Goal: Task Accomplishment & Management: Manage account settings

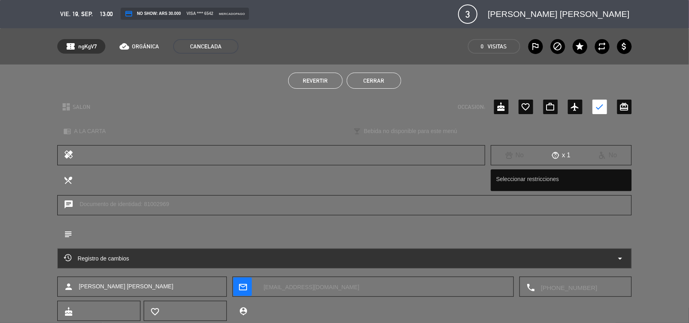
scroll to position [497, 0]
click at [374, 80] on button "Cerrar" at bounding box center [373, 81] width 54 height 16
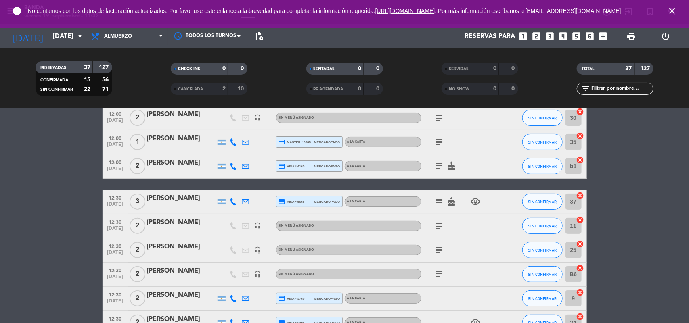
scroll to position [0, 0]
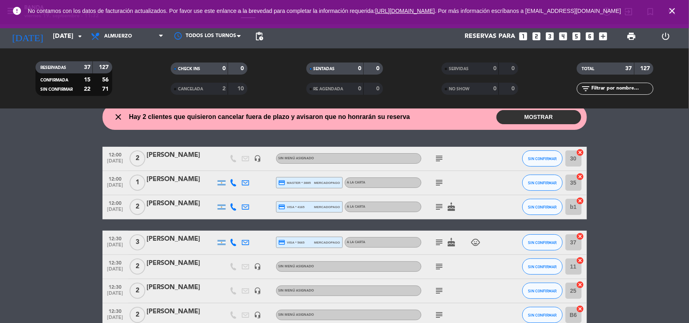
scroll to position [31, 0]
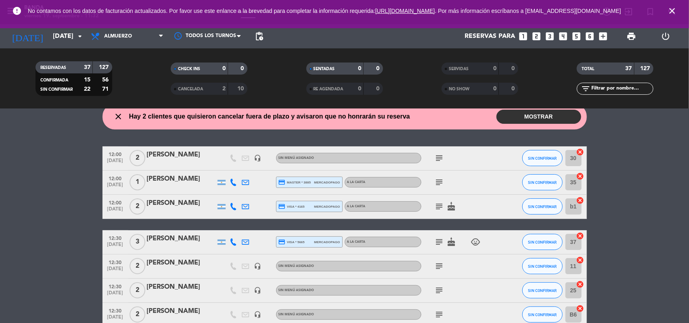
click at [440, 207] on icon "subject" at bounding box center [439, 207] width 10 height 10
click at [78, 39] on icon "arrow_drop_down" at bounding box center [80, 36] width 10 height 10
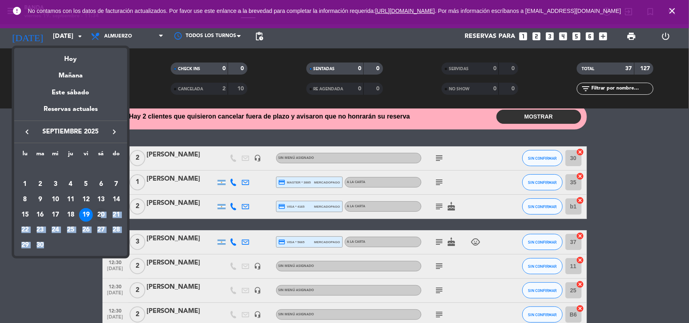
drag, startPoint x: 46, startPoint y: 248, endPoint x: 102, endPoint y: 218, distance: 63.9
click at [102, 218] on tbody "[DATE] 2 3 4 5 6 7 8 9 10 11 12 13 14 15 16 17 18 19 20 21 22 23 24 25 26 27 28…" at bounding box center [70, 207] width 106 height 91
click at [102, 217] on div "20" at bounding box center [101, 215] width 14 height 14
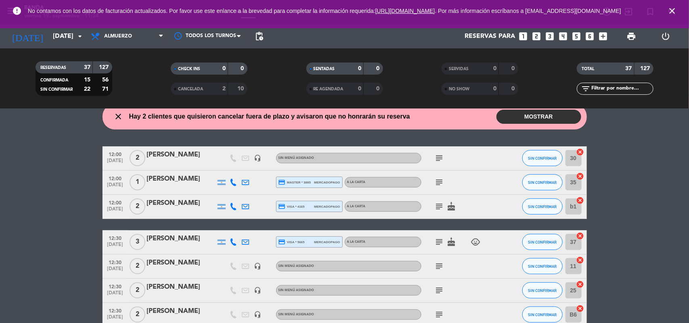
type input "[DATE]"
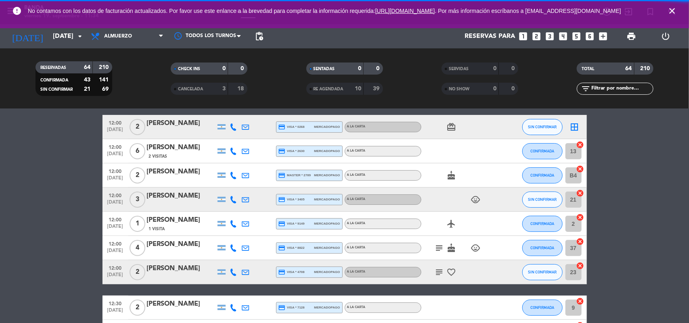
scroll to position [0, 0]
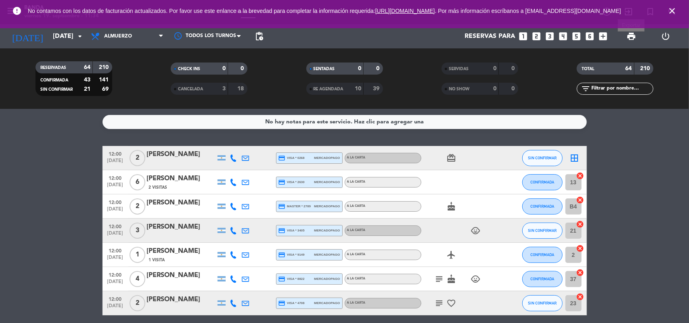
click at [627, 36] on span "print" at bounding box center [631, 36] width 10 height 10
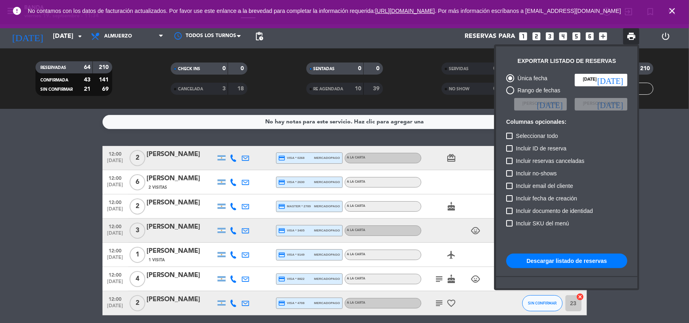
scroll to position [49, 0]
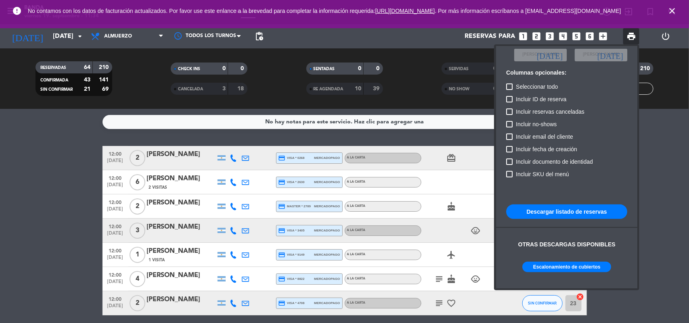
click at [559, 264] on button "Escalonamiento de cubiertos" at bounding box center [566, 267] width 89 height 10
click at [605, 36] on div at bounding box center [344, 161] width 689 height 323
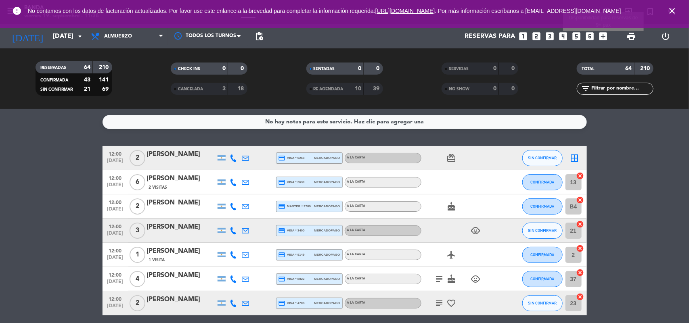
click at [605, 36] on icon "add_box" at bounding box center [603, 36] width 10 height 10
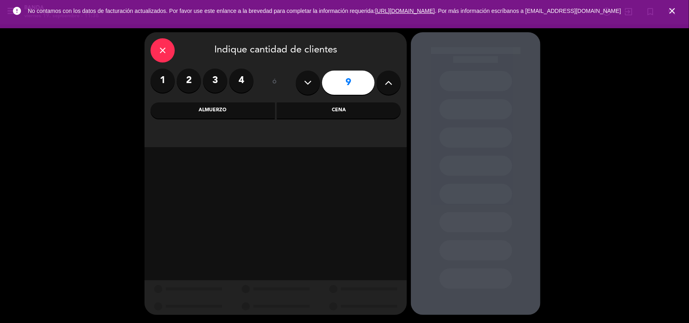
click at [257, 104] on div "Almuerzo" at bounding box center [212, 110] width 124 height 16
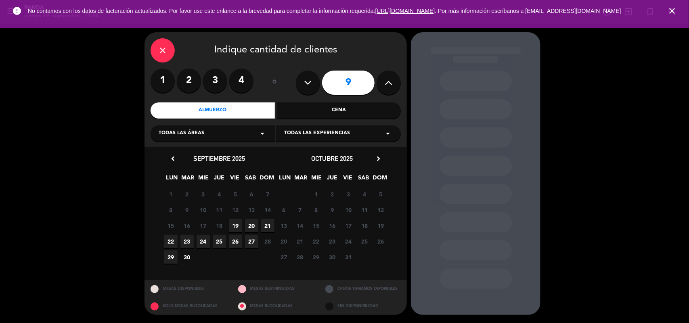
click at [255, 225] on span "20" at bounding box center [251, 225] width 13 height 13
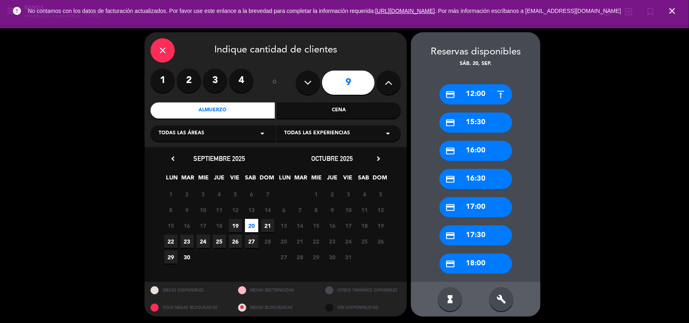
click at [511, 299] on div "build" at bounding box center [501, 299] width 24 height 24
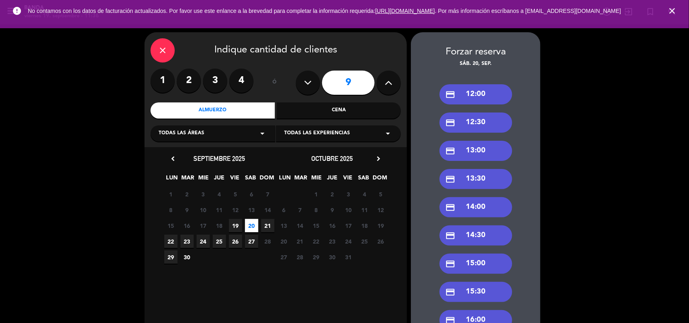
click at [418, 173] on div "credit_card 12:00 credit_card 12:30 credit_card 13:00 credit_card 13:30 credit_…" at bounding box center [475, 259] width 129 height 383
click at [467, 123] on div "credit_card 12:30" at bounding box center [475, 123] width 73 height 20
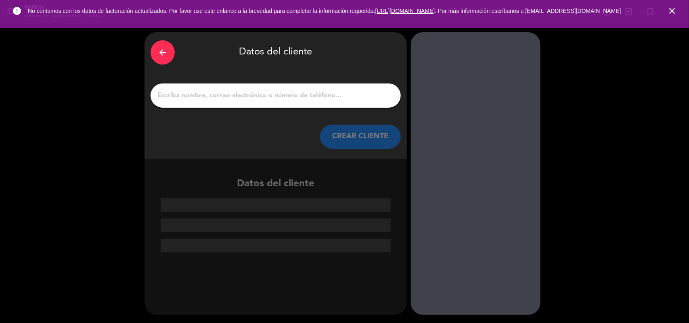
click at [316, 93] on input "1" at bounding box center [276, 95] width 238 height 11
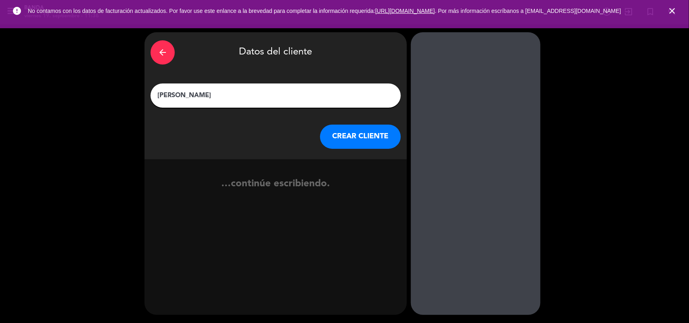
type input "[PERSON_NAME]"
click at [366, 140] on button "CREAR CLIENTE" at bounding box center [360, 137] width 81 height 24
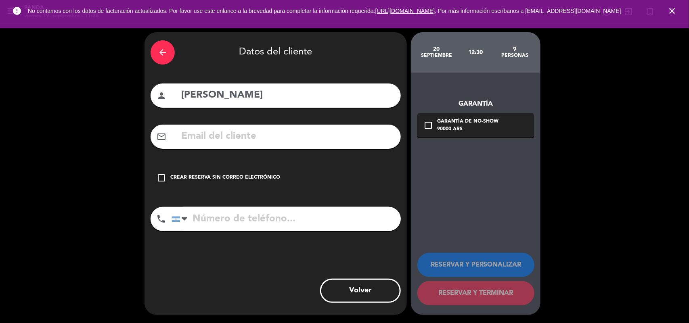
click at [242, 182] on div "Crear reserva sin correo electrónico" at bounding box center [225, 178] width 110 height 8
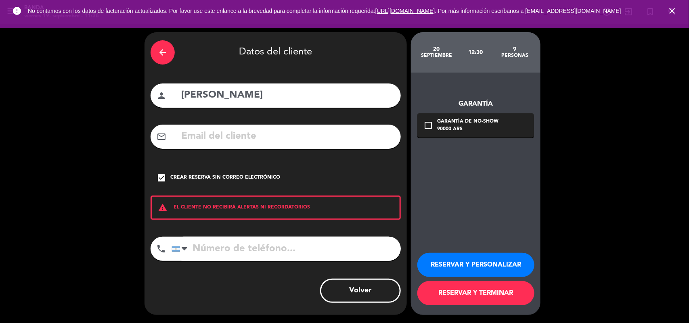
click at [491, 264] on button "RESERVAR Y PERSONALIZAR" at bounding box center [475, 265] width 117 height 24
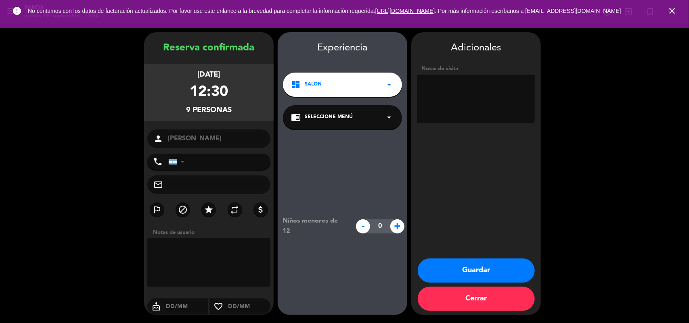
click at [481, 95] on textarea at bounding box center [475, 99] width 117 height 48
type textarea "x nacho socio"
click at [466, 267] on button "Guardar" at bounding box center [475, 271] width 117 height 24
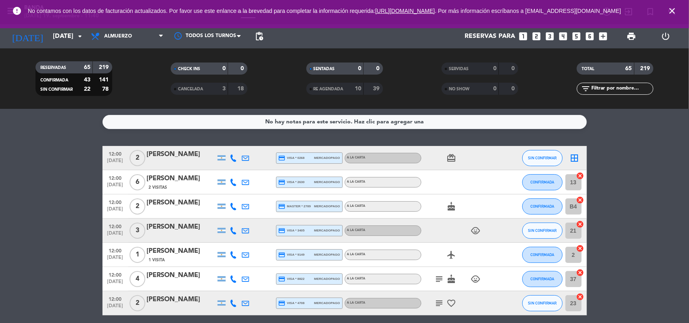
click at [339, 286] on div "12:00 [DATE] 4 [PERSON_NAME] credit_card visa * 8822 mercadopago A LA CARTA sub…" at bounding box center [344, 279] width 484 height 24
drag, startPoint x: 339, startPoint y: 286, endPoint x: 312, endPoint y: 249, distance: 46.2
click at [339, 286] on div "12:00 [DATE] 4 [PERSON_NAME] credit_card visa * 8822 mercadopago A LA CARTA sub…" at bounding box center [344, 279] width 484 height 24
drag, startPoint x: 105, startPoint y: 38, endPoint x: 54, endPoint y: 38, distance: 50.8
click at [54, 38] on div "[DATE] [DATE] arrow_drop_down Todos los servicios Almuerzo Cena Almuerzo Todos …" at bounding box center [344, 36] width 689 height 24
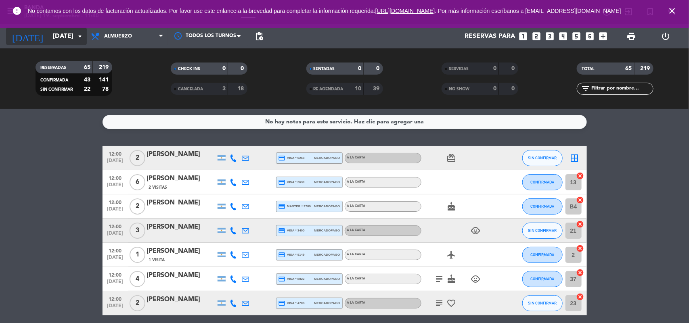
click at [54, 38] on input "[DATE]" at bounding box center [91, 37] width 85 height 16
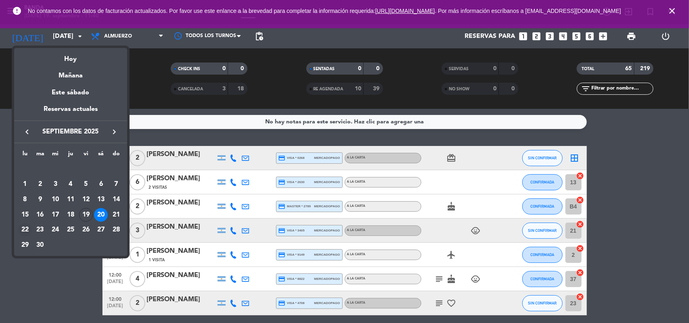
click at [25, 231] on div "22" at bounding box center [25, 230] width 14 height 14
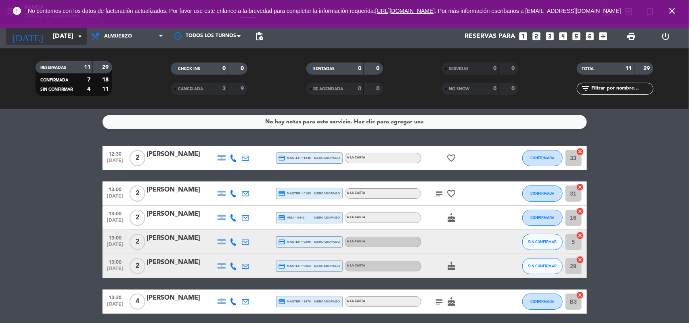
click at [79, 33] on icon "arrow_drop_down" at bounding box center [80, 36] width 10 height 10
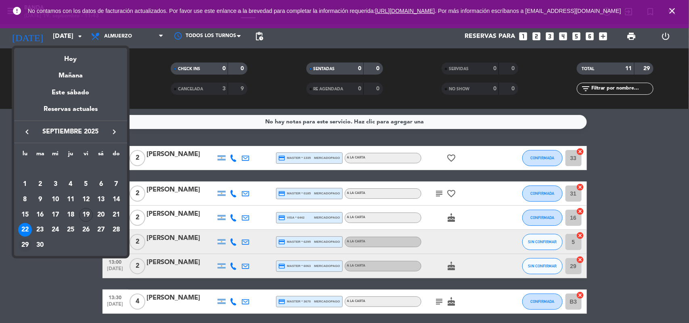
click at [21, 247] on div "29" at bounding box center [25, 245] width 14 height 14
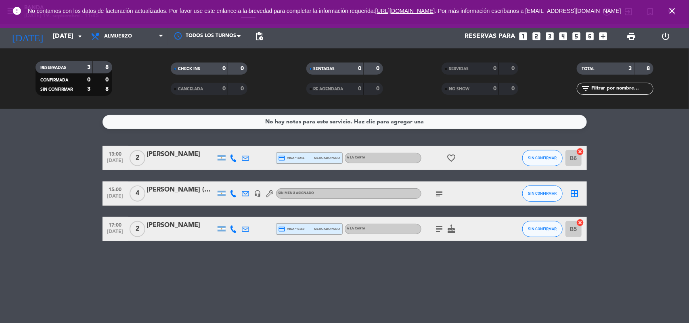
click at [13, 92] on filter-checkbox "RESERVADAS 3 8 CONFIRMADA 0 0 SIN CONFIRMAR 3 8" at bounding box center [73, 78] width 135 height 35
click at [81, 39] on icon "arrow_drop_down" at bounding box center [80, 36] width 10 height 10
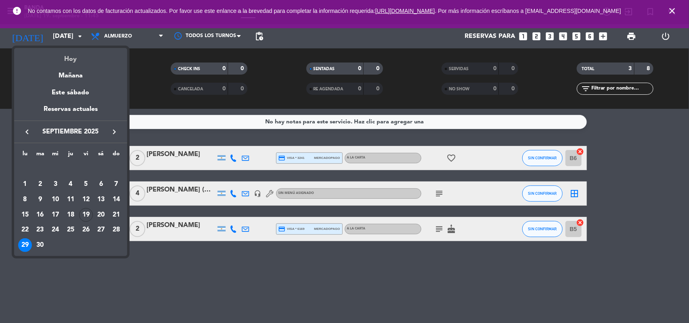
click at [80, 55] on div "Hoy" at bounding box center [70, 56] width 113 height 17
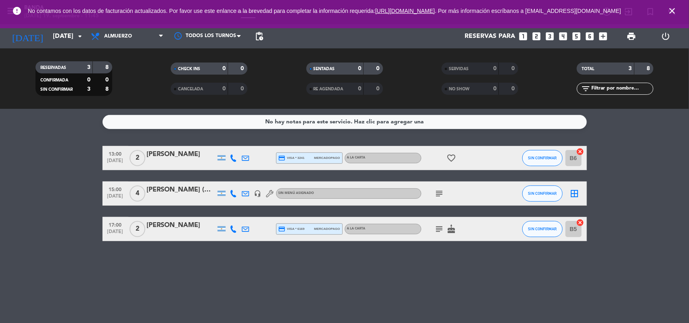
type input "[DATE]"
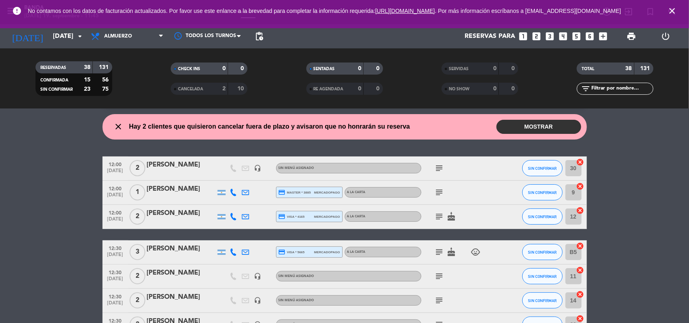
scroll to position [21, 0]
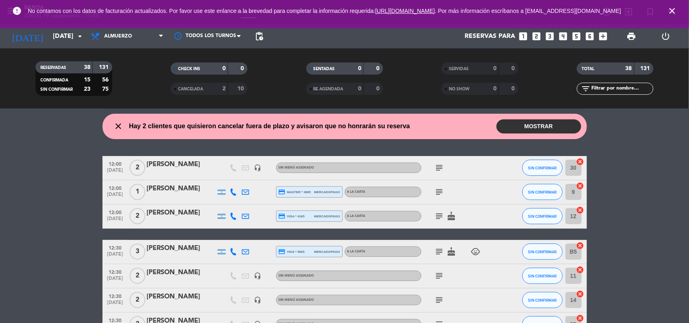
click at [432, 169] on div "subject" at bounding box center [457, 168] width 73 height 24
click at [440, 169] on icon "subject" at bounding box center [439, 168] width 10 height 10
click at [184, 170] on div at bounding box center [181, 173] width 69 height 6
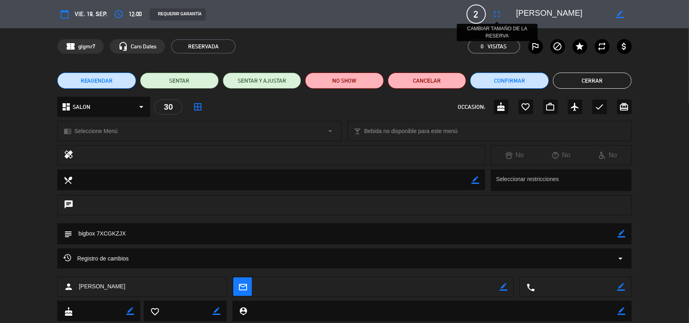
click at [495, 8] on button "fullscreen" at bounding box center [497, 14] width 15 height 15
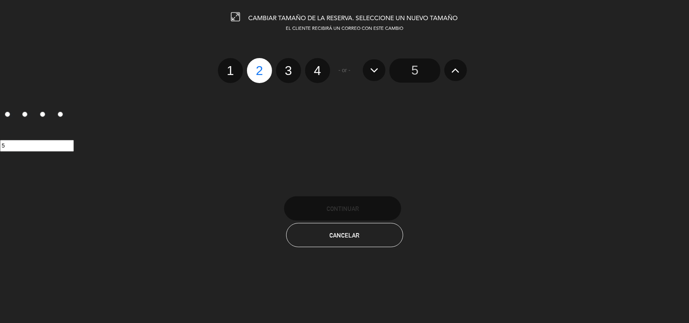
click at [284, 77] on label "3" at bounding box center [288, 70] width 25 height 25
click at [285, 66] on input "3" at bounding box center [287, 63] width 5 height 5
radio input "true"
radio input "false"
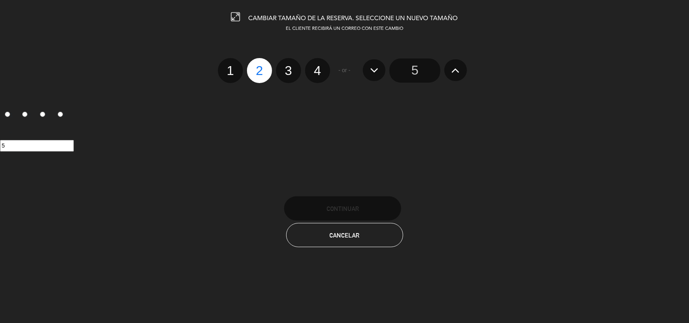
radio input "false"
radio input "true"
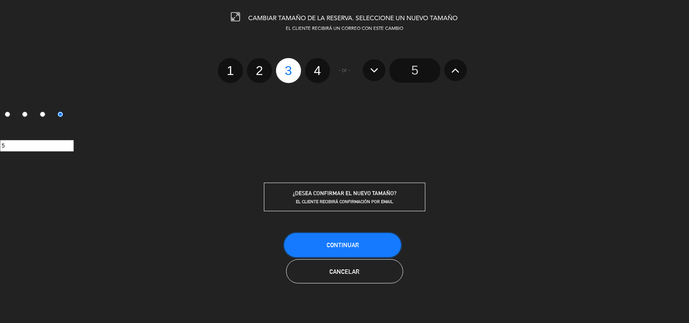
click at [347, 243] on span "Continuar" at bounding box center [342, 245] width 32 height 7
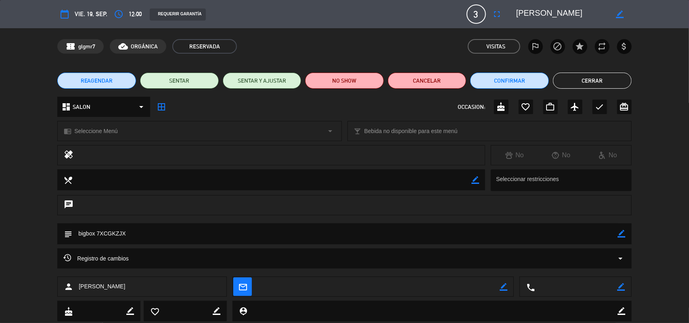
click at [606, 65] on div "REAGENDAR SENTAR SENTAR Y AJUSTAR NO SHOW Cancelar Confirmar Cerrar" at bounding box center [344, 81] width 689 height 32
click at [595, 75] on button "Cerrar" at bounding box center [592, 81] width 79 height 16
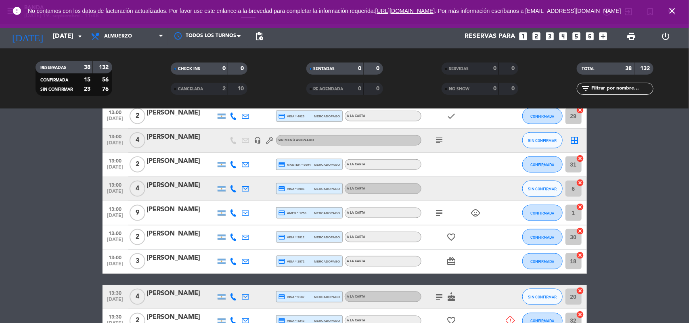
scroll to position [481, 0]
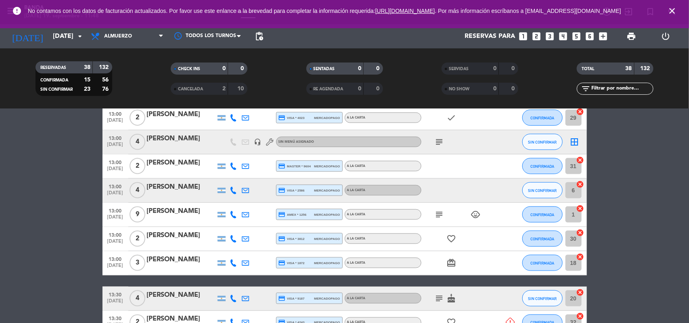
click at [436, 218] on icon "subject" at bounding box center [439, 215] width 10 height 10
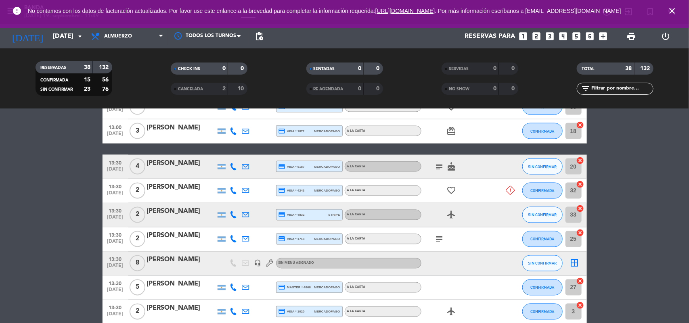
scroll to position [624, 0]
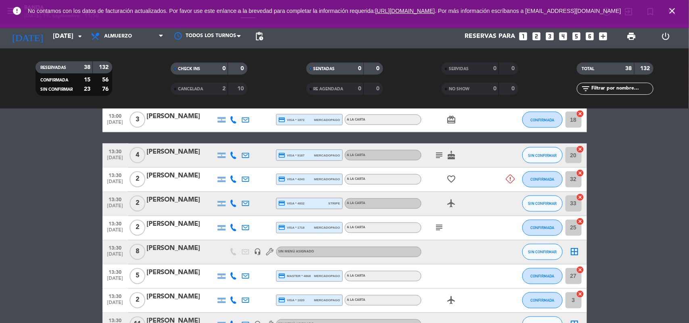
click at [441, 156] on icon "subject" at bounding box center [439, 155] width 10 height 10
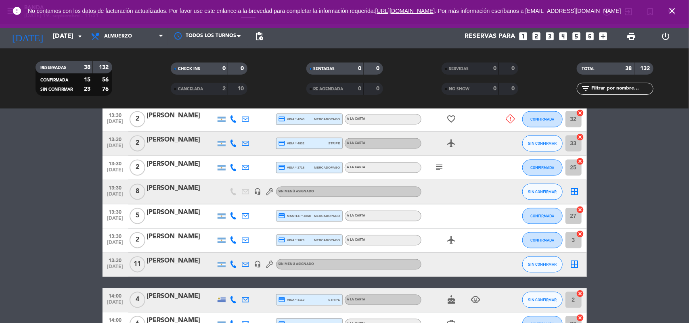
scroll to position [682, 0]
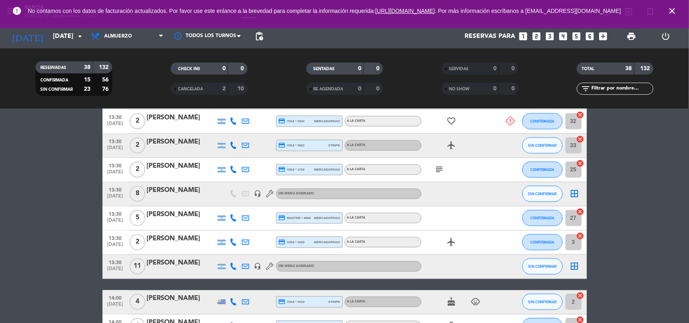
click at [438, 169] on icon "subject" at bounding box center [439, 170] width 10 height 10
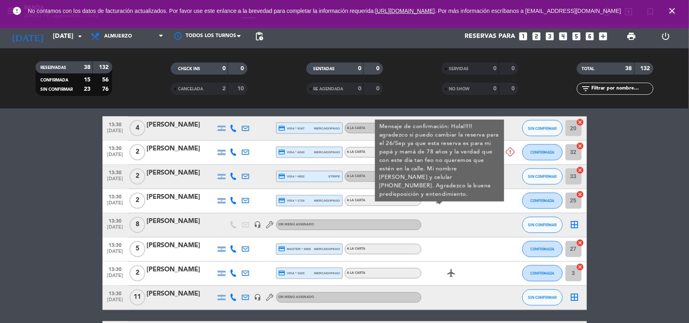
scroll to position [652, 0]
click at [39, 268] on bookings-row "12:00 [DATE] 3 [PERSON_NAME] headset_mic Sin menú asignado subject SIN CONFIRMA…" at bounding box center [344, 31] width 689 height 1010
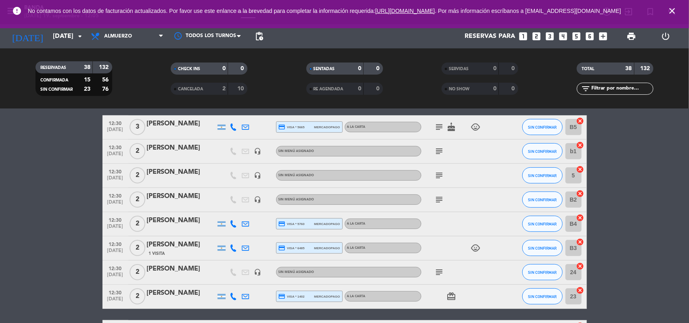
scroll to position [117, 0]
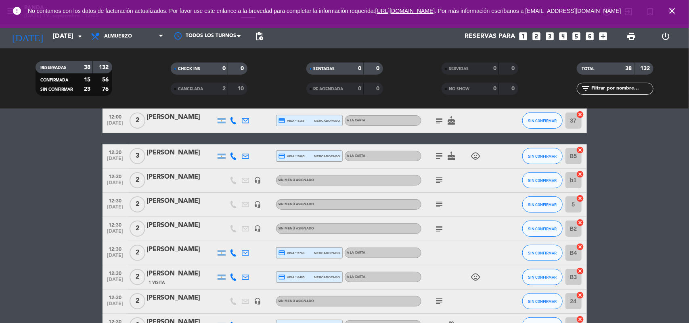
click at [561, 31] on icon "looks_4" at bounding box center [563, 36] width 10 height 10
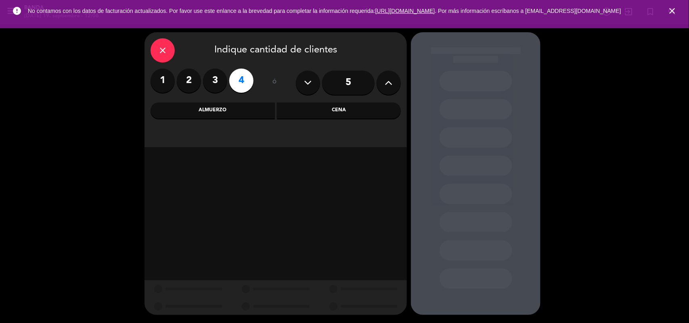
click at [237, 113] on div "Almuerzo" at bounding box center [212, 110] width 124 height 16
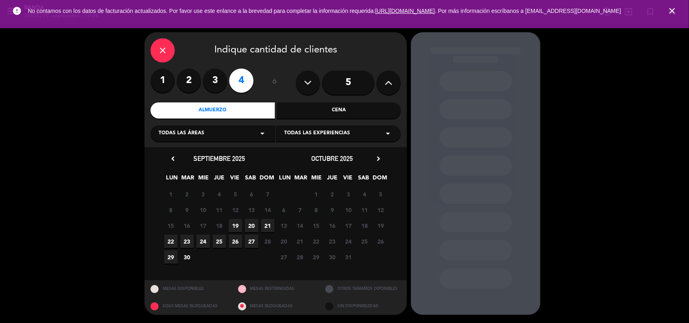
click at [234, 221] on span "19" at bounding box center [235, 225] width 13 height 13
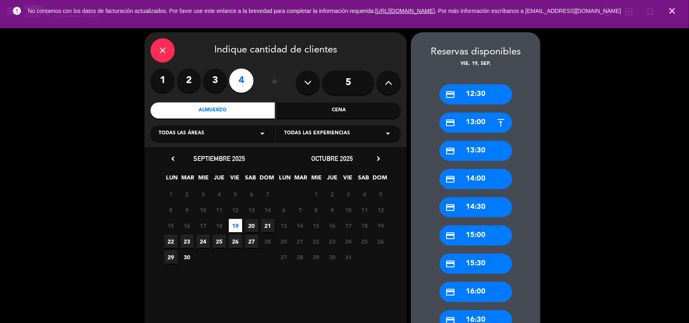
click at [470, 98] on div "credit_card 12:30" at bounding box center [475, 94] width 73 height 20
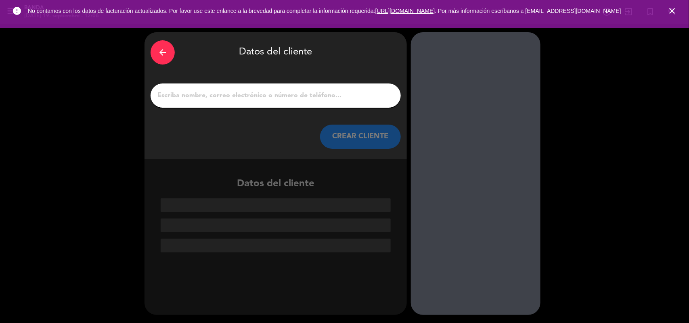
click at [327, 93] on input "1" at bounding box center [276, 95] width 238 height 11
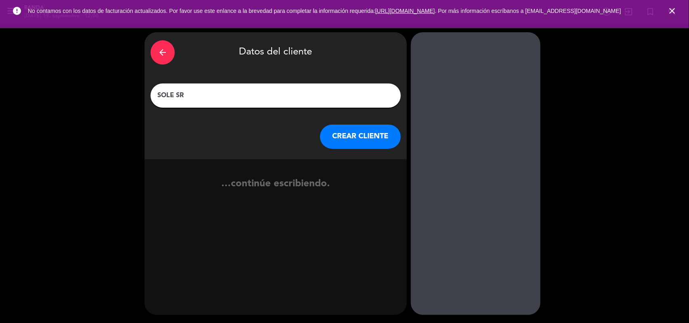
type input "SOLE SR"
click at [352, 138] on button "CREAR CLIENTE" at bounding box center [360, 137] width 81 height 24
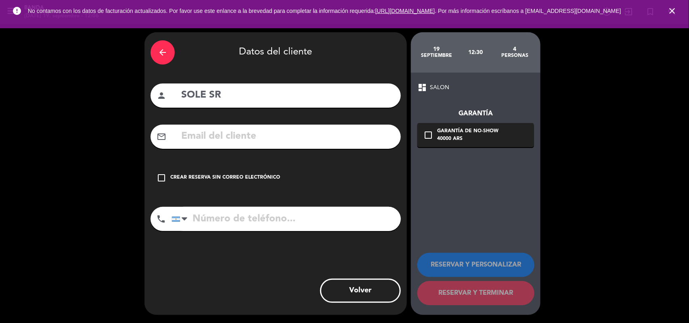
click at [285, 220] on input "tel" at bounding box center [285, 219] width 229 height 24
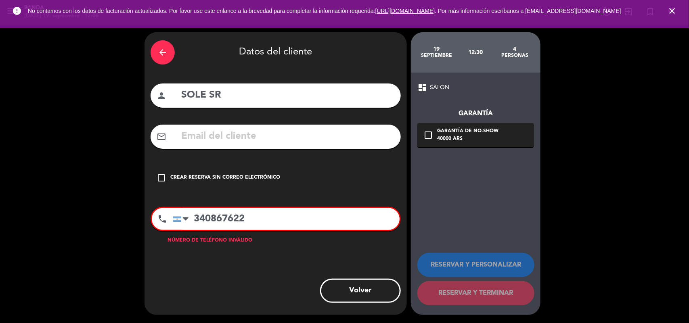
click at [193, 216] on input "340867622" at bounding box center [286, 219] width 227 height 22
click at [256, 218] on input "340867622" at bounding box center [286, 219] width 227 height 22
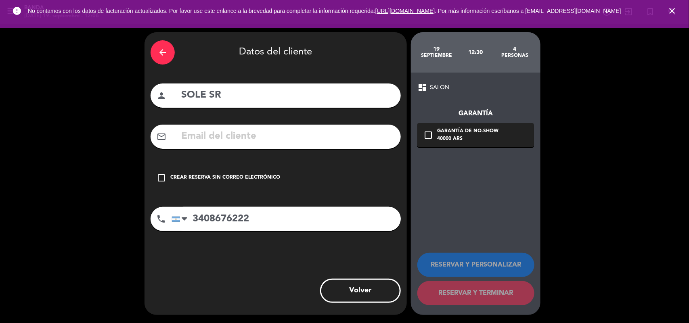
type input "3408676222"
click at [275, 177] on div "Crear reserva sin correo electrónico" at bounding box center [225, 178] width 110 height 8
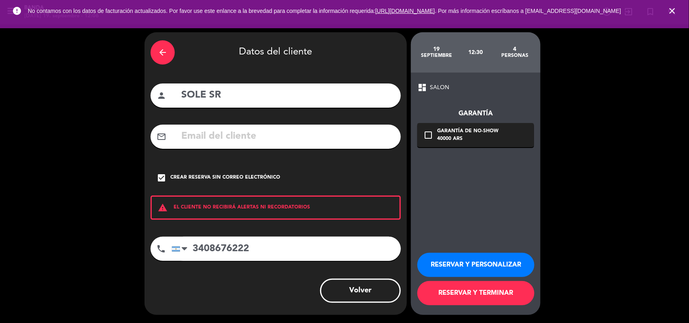
click at [458, 297] on button "RESERVAR Y TERMINAR" at bounding box center [475, 293] width 117 height 24
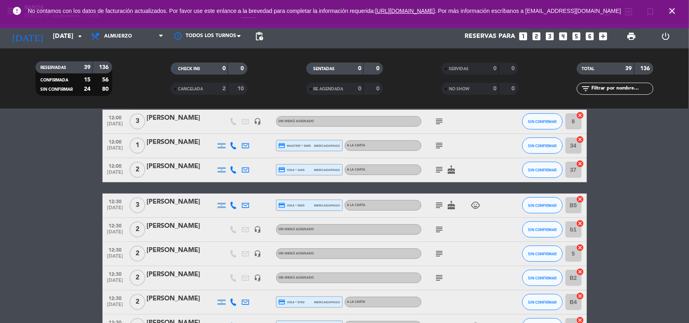
scroll to position [73, 0]
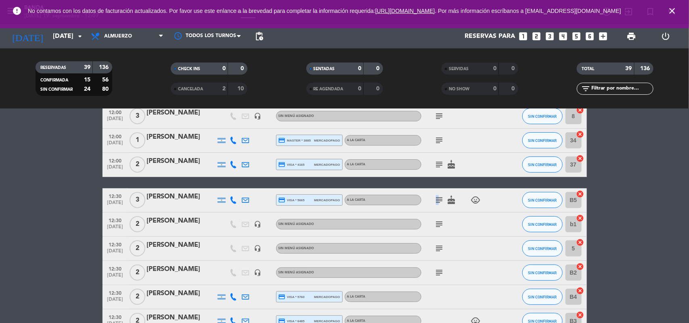
drag, startPoint x: 434, startPoint y: 202, endPoint x: 438, endPoint y: 202, distance: 4.4
click at [438, 202] on span "subject" at bounding box center [439, 200] width 12 height 10
click at [438, 202] on icon "subject" at bounding box center [439, 200] width 10 height 10
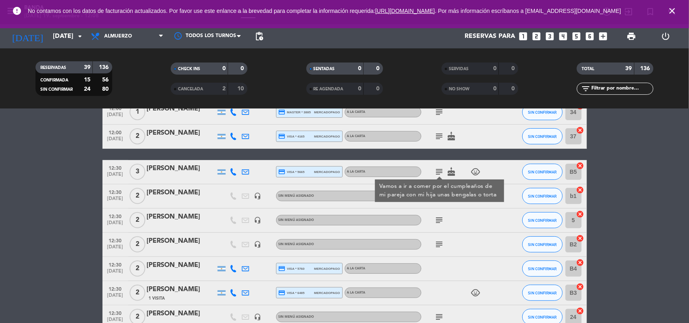
scroll to position [102, 0]
click at [192, 224] on div at bounding box center [181, 225] width 69 height 6
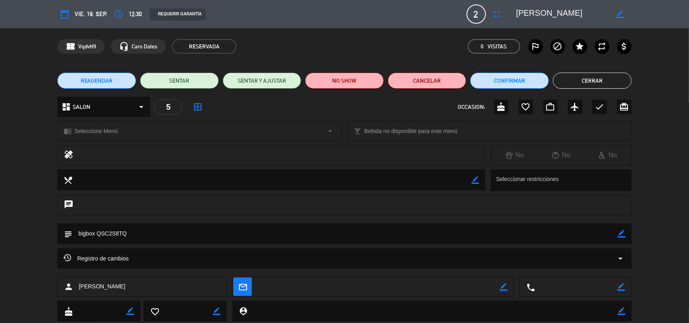
click at [120, 79] on button "REAGENDAR" at bounding box center [96, 81] width 79 height 16
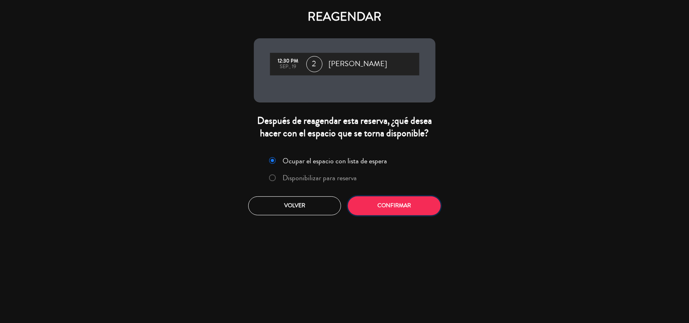
click at [384, 206] on button "Confirmar" at bounding box center [394, 205] width 93 height 19
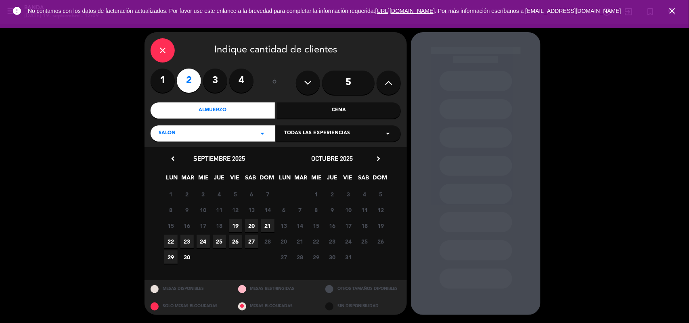
click at [174, 241] on span "22" at bounding box center [170, 241] width 13 height 13
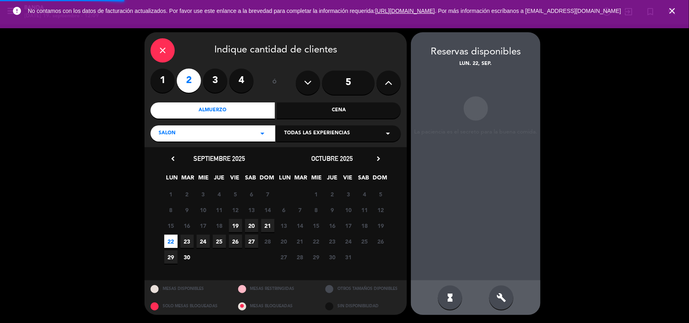
click at [174, 241] on span "22" at bounding box center [170, 241] width 13 height 13
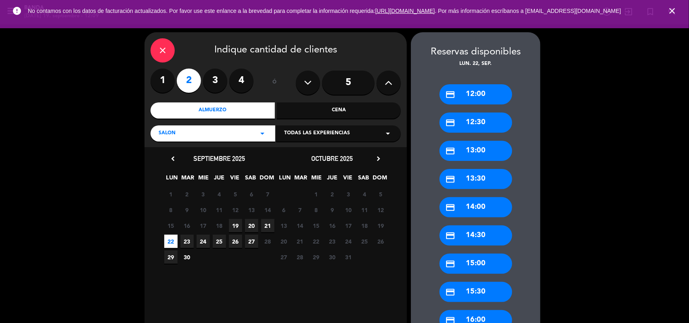
click at [489, 120] on div "credit_card 12:30" at bounding box center [475, 123] width 73 height 20
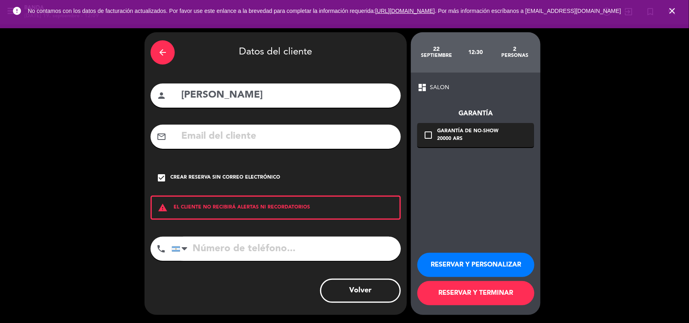
click at [453, 296] on button "RESERVAR Y TERMINAR" at bounding box center [475, 293] width 117 height 24
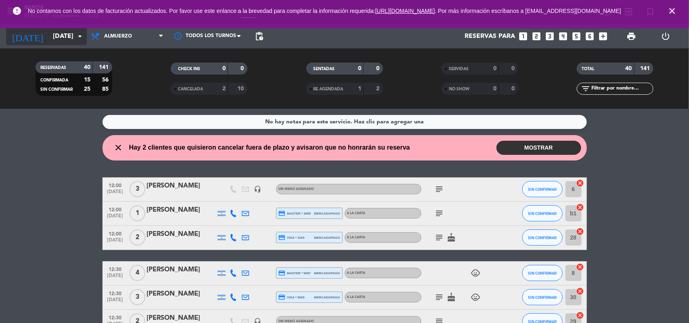
click at [66, 34] on input "[DATE]" at bounding box center [91, 37] width 85 height 16
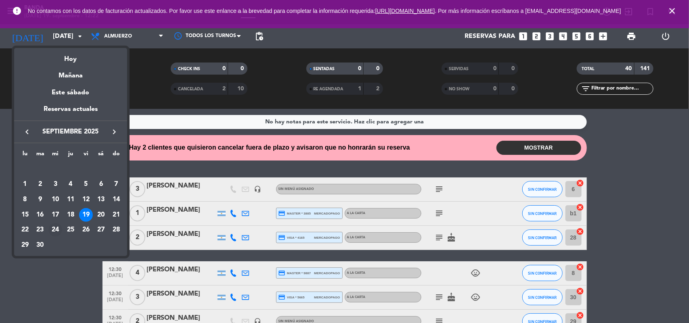
click at [54, 224] on div "24" at bounding box center [55, 230] width 14 height 14
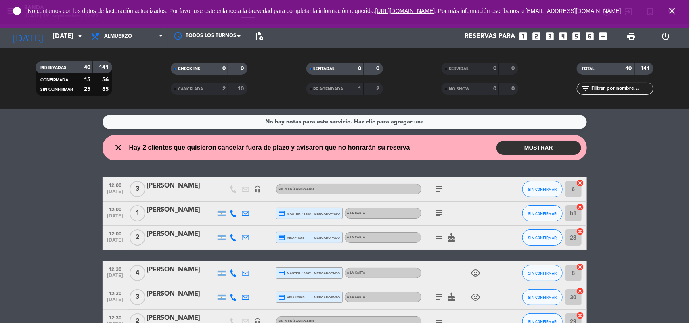
type input "[DATE]"
